Goal: Information Seeking & Learning: Learn about a topic

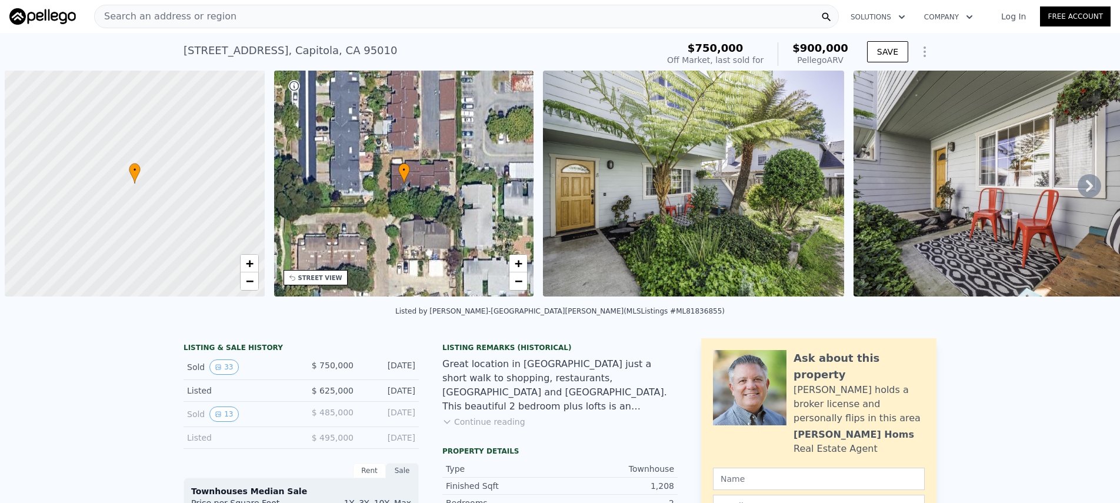
scroll to position [0, 5]
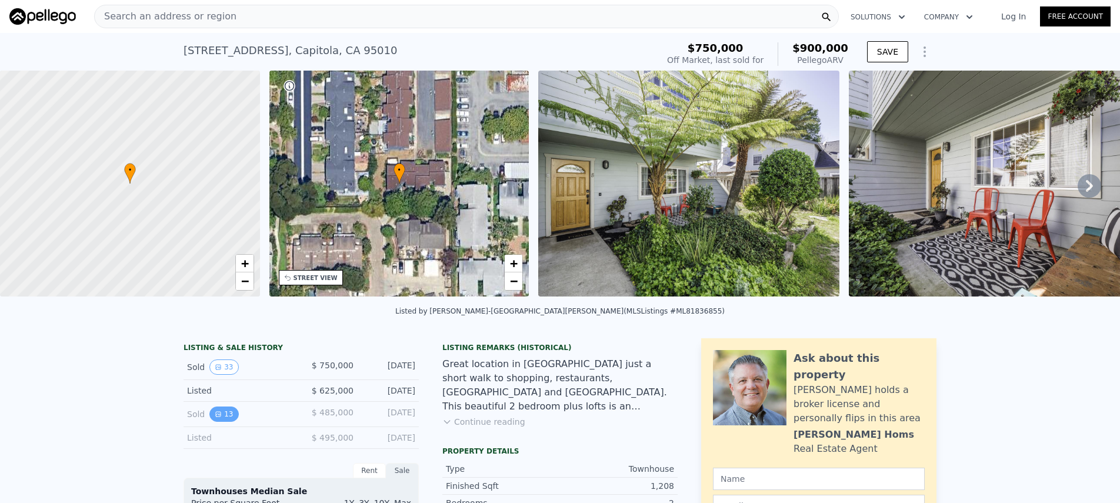
click at [221, 422] on button "13" at bounding box center [224, 414] width 29 height 15
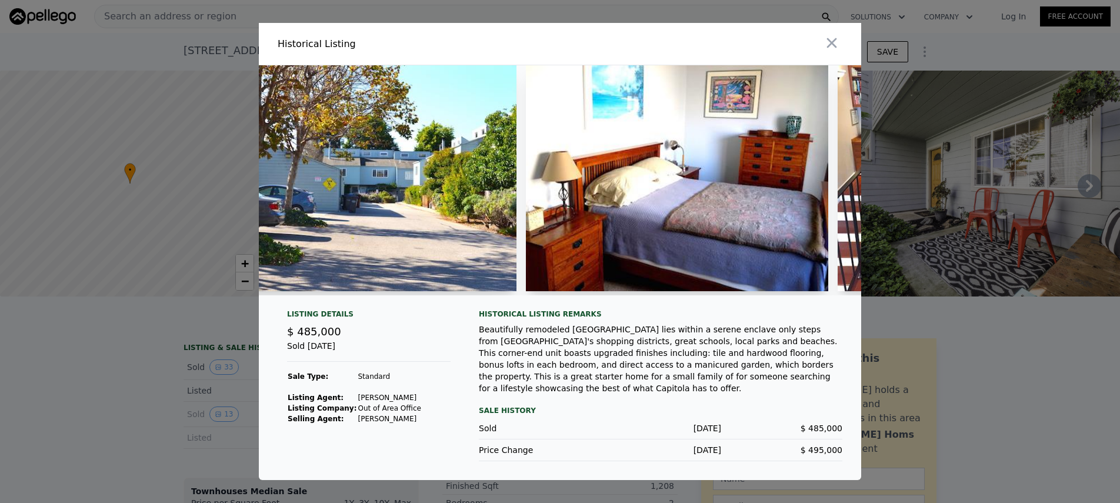
scroll to position [0, 0]
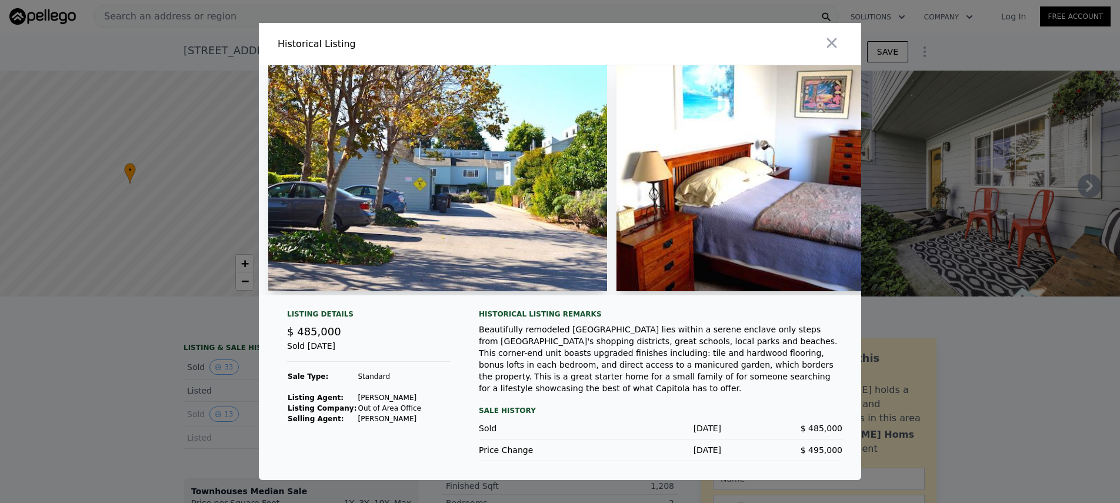
click at [435, 191] on img at bounding box center [437, 178] width 339 height 226
click at [508, 185] on img at bounding box center [437, 178] width 339 height 226
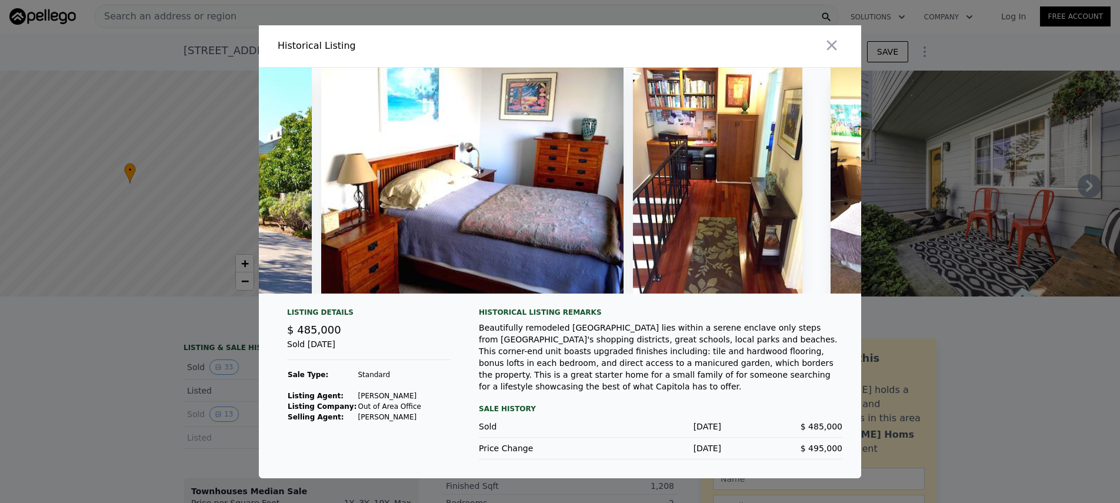
scroll to position [0, 282]
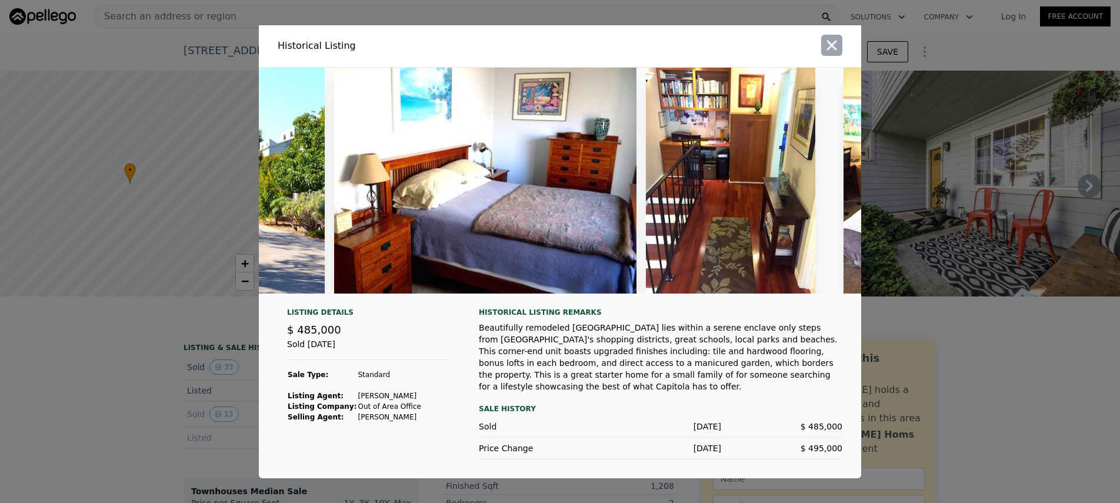
click at [827, 37] on icon "button" at bounding box center [832, 45] width 16 height 16
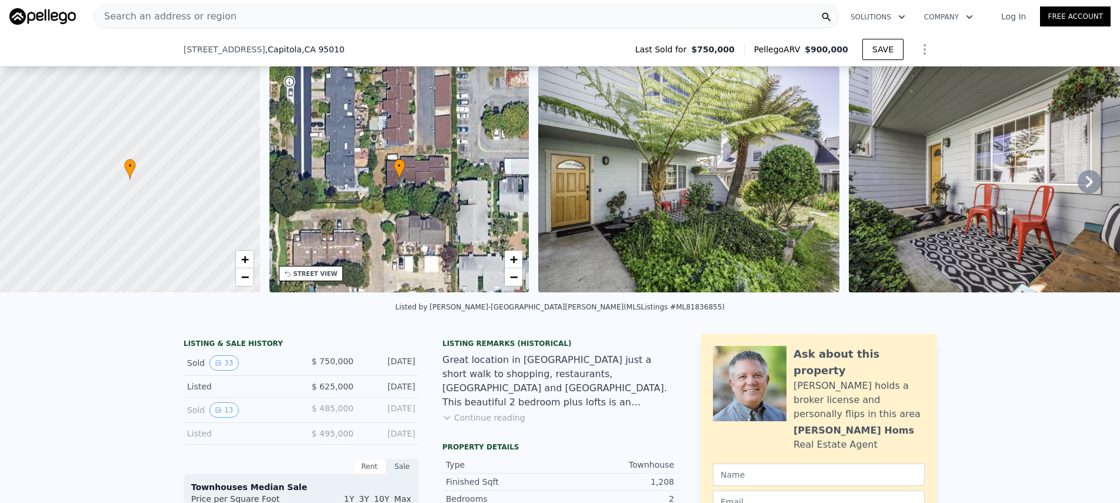
scroll to position [261, 0]
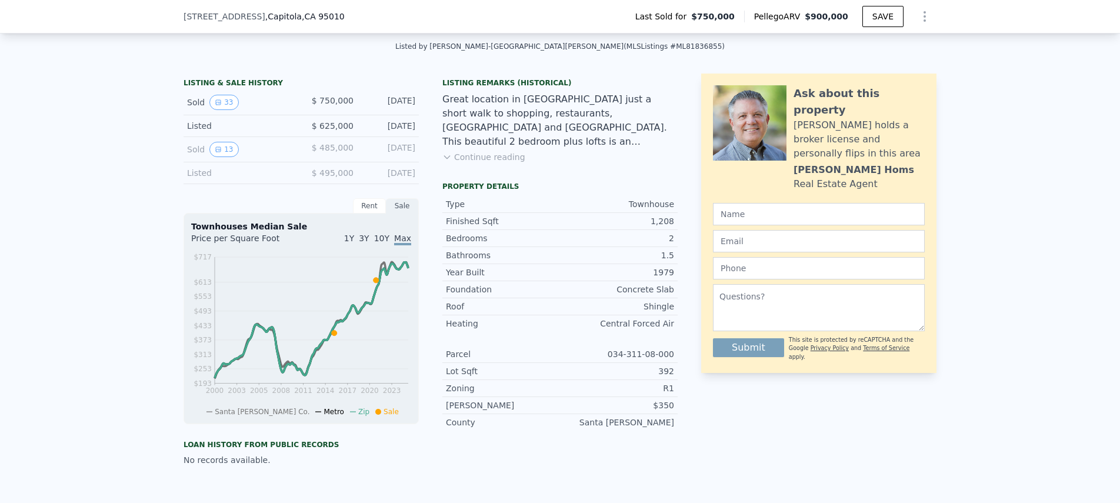
click at [301, 157] on div "$ 485,000" at bounding box center [327, 149] width 52 height 15
click at [494, 163] on button "Continue reading" at bounding box center [484, 157] width 83 height 12
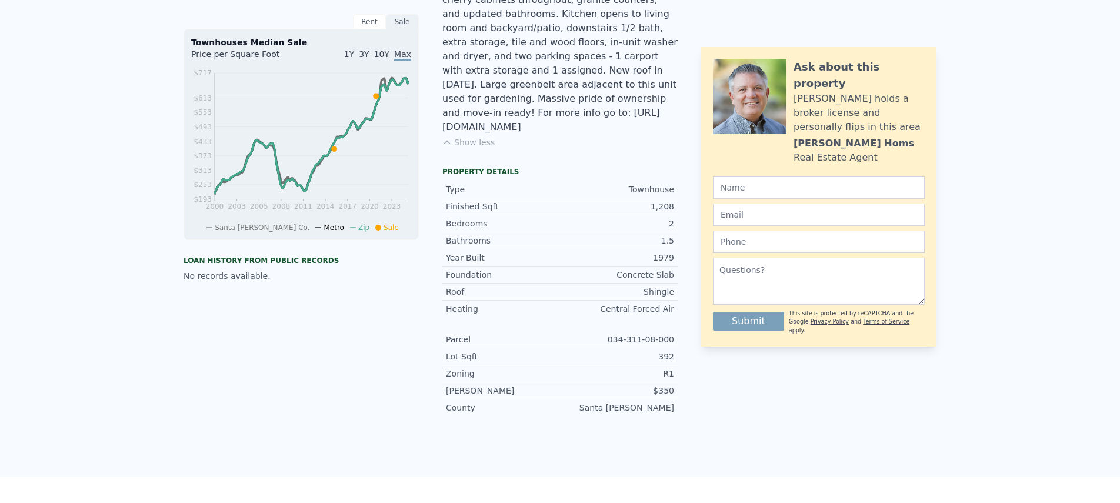
scroll to position [0, 0]
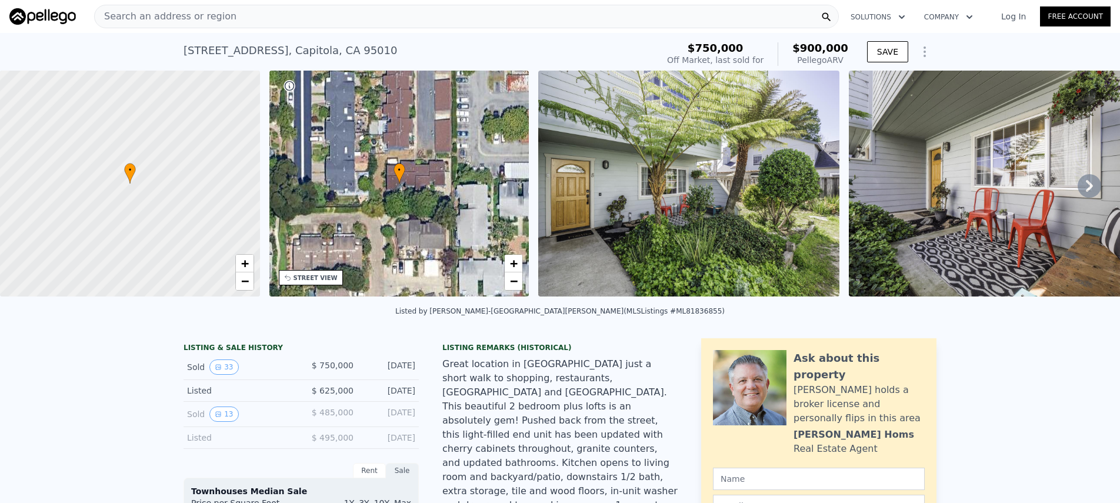
click at [246, 16] on div "Search an address or region" at bounding box center [466, 17] width 745 height 24
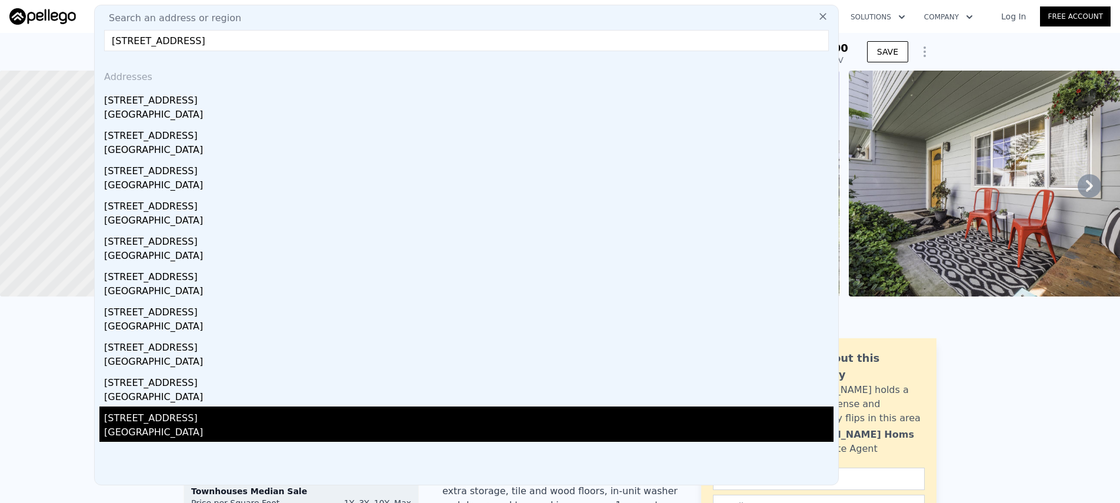
type input "[STREET_ADDRESS]"
click at [202, 418] on div "[STREET_ADDRESS]" at bounding box center [469, 416] width 730 height 19
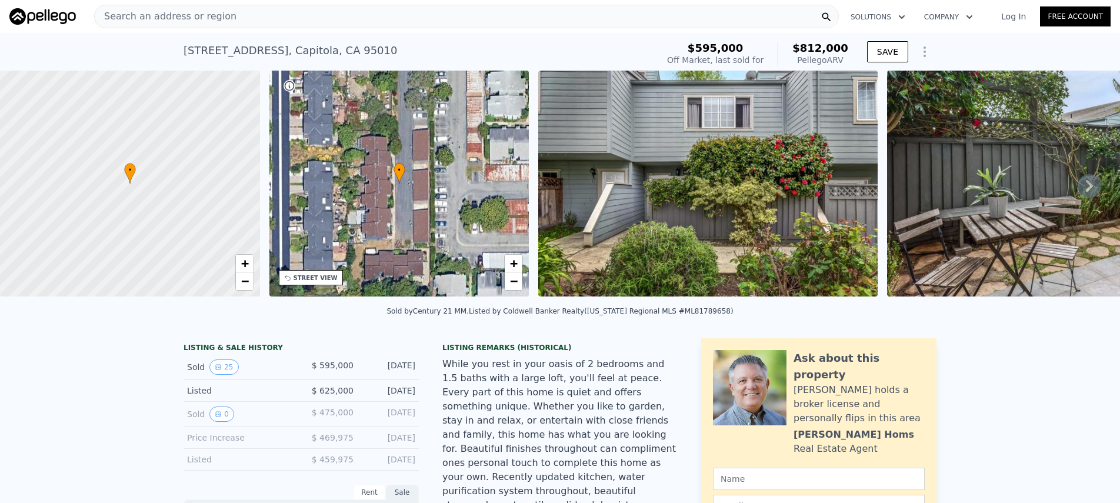
click at [1086, 189] on icon at bounding box center [1089, 186] width 7 height 12
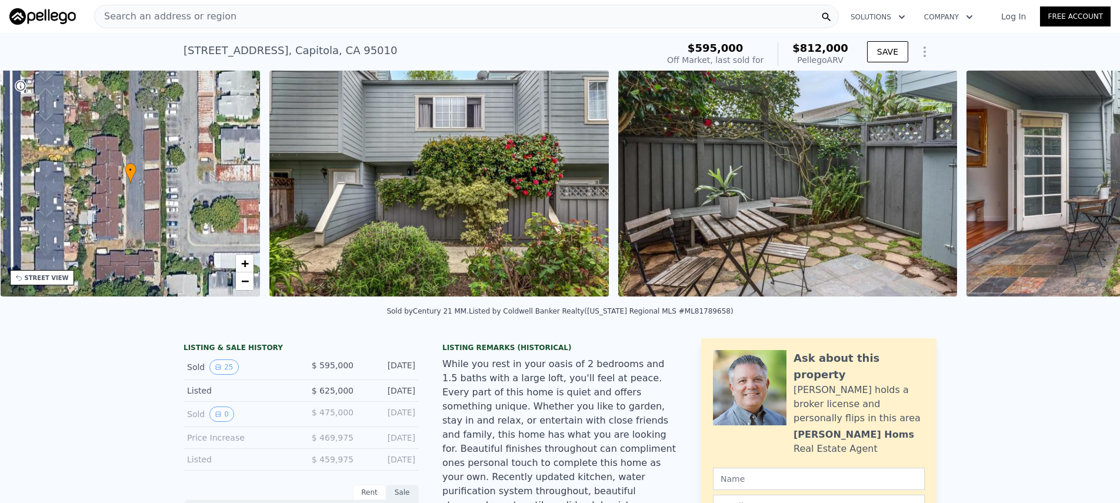
scroll to position [0, 274]
click at [1083, 189] on img at bounding box center [1135, 184] width 339 height 226
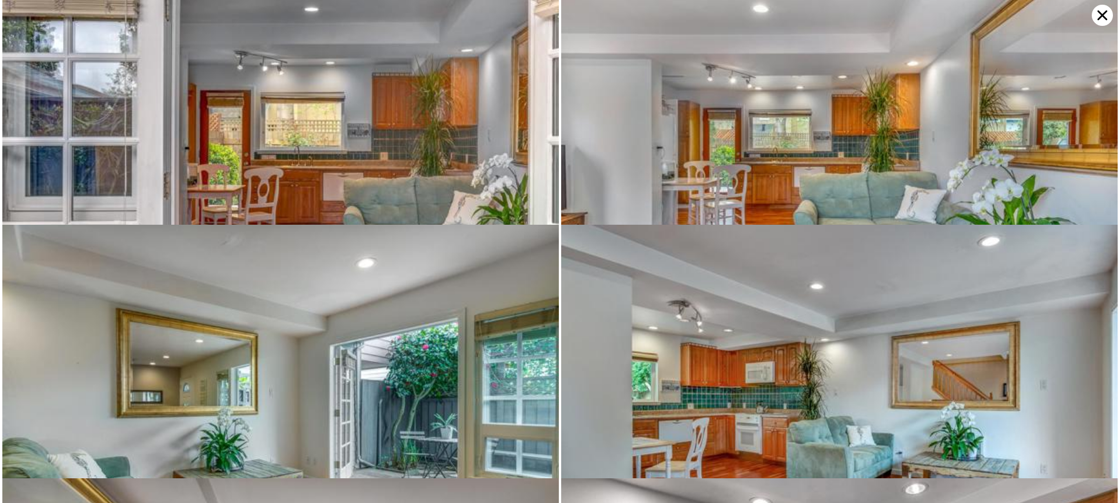
scroll to position [0, 0]
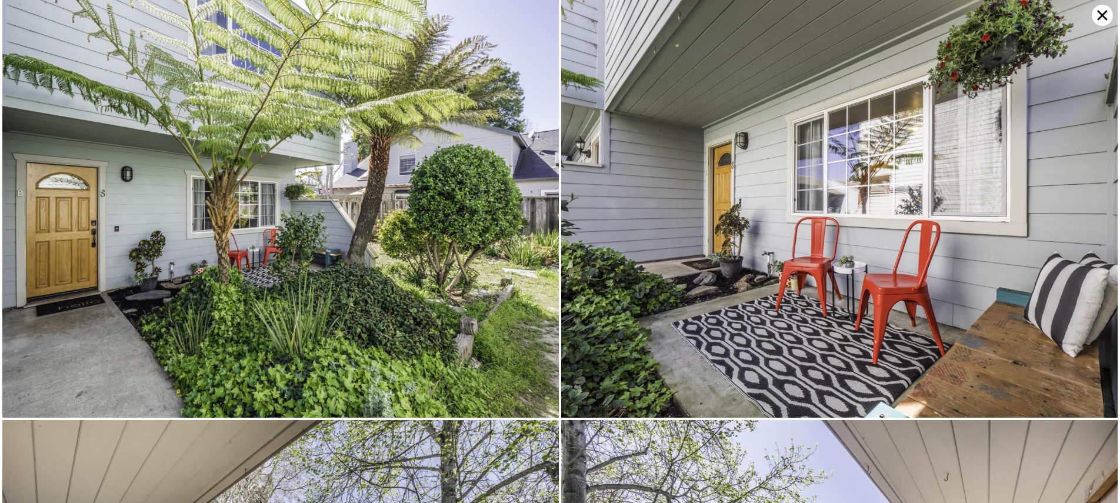
type input "2.5"
type input "1119"
type input "1512"
type input "871"
type input "3093"
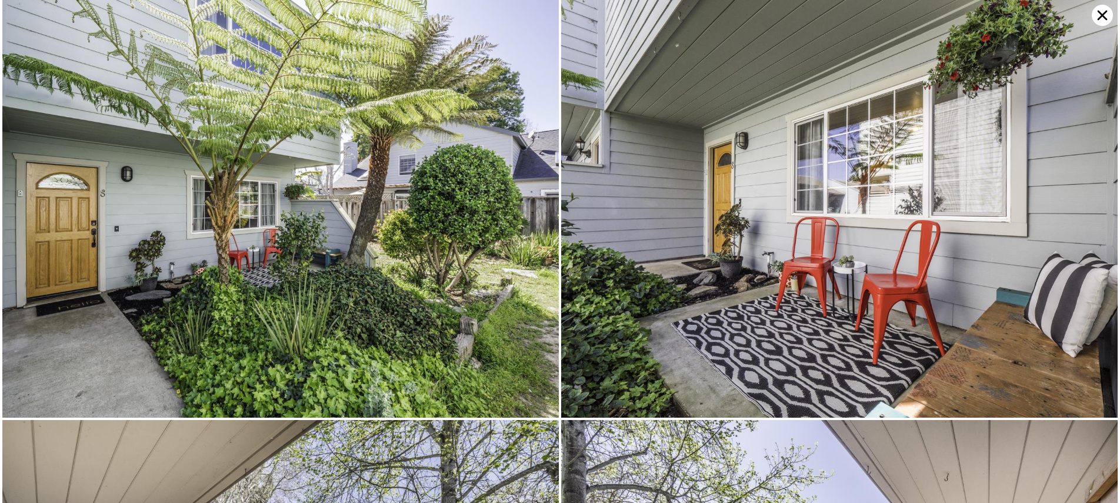
type input "$ 900,000"
type input "$ 49,701"
